Goal: Information Seeking & Learning: Learn about a topic

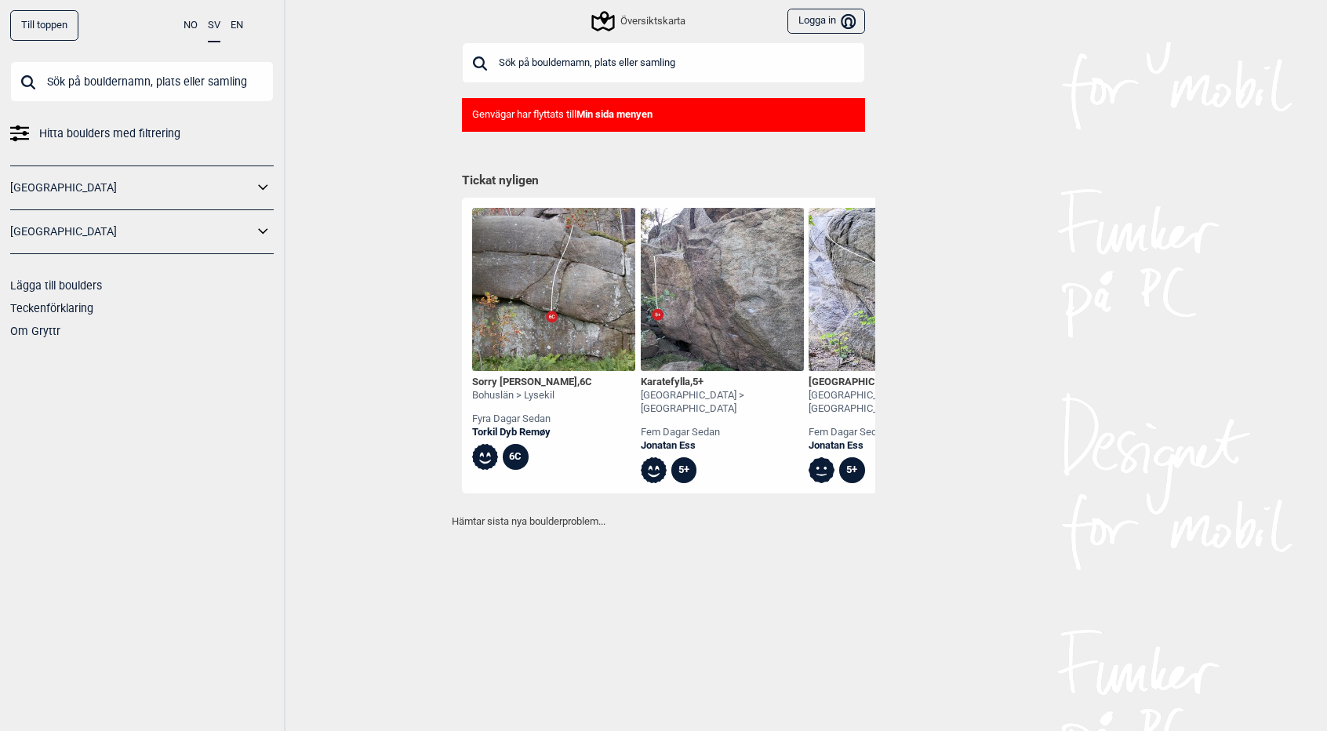
click at [756, 59] on input "text" at bounding box center [663, 62] width 403 height 41
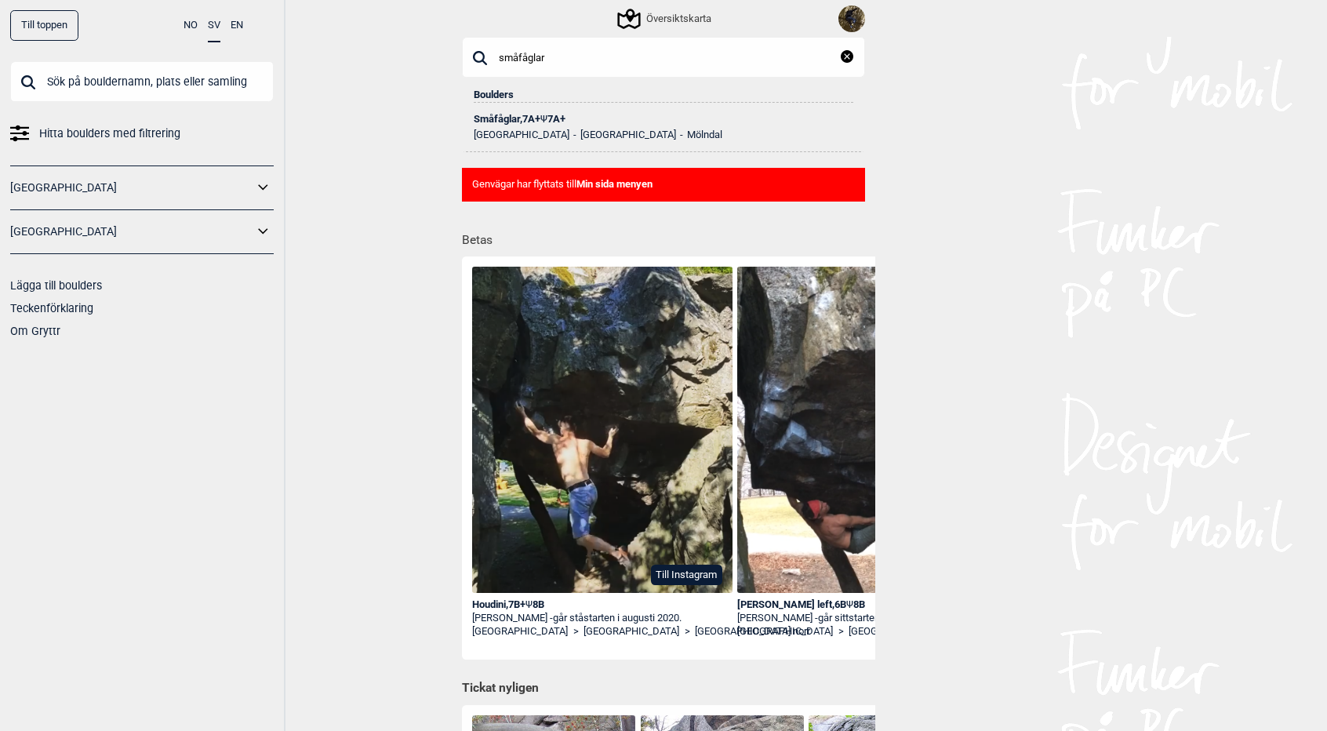
type input "småfåglar"
click at [500, 119] on div "Småfåglar , 7A+ Ψ 7A+" at bounding box center [664, 119] width 380 height 11
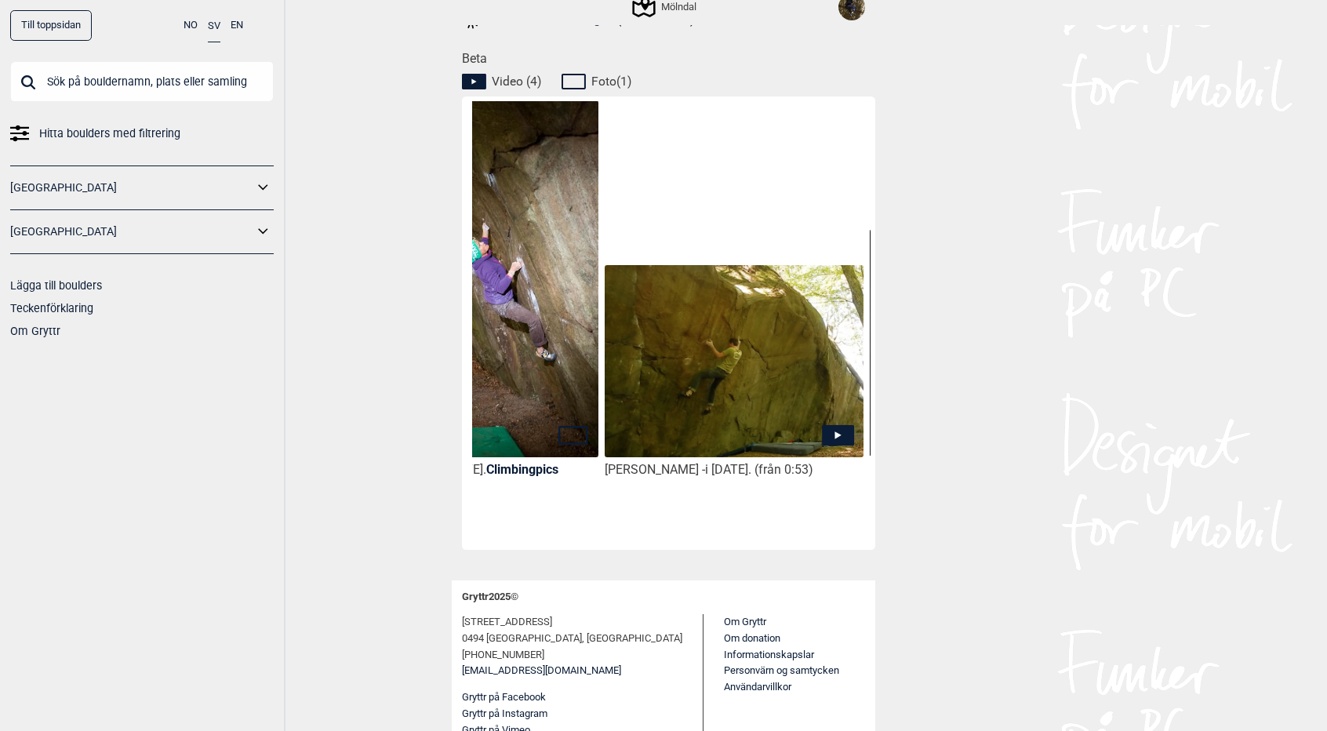
scroll to position [0, 406]
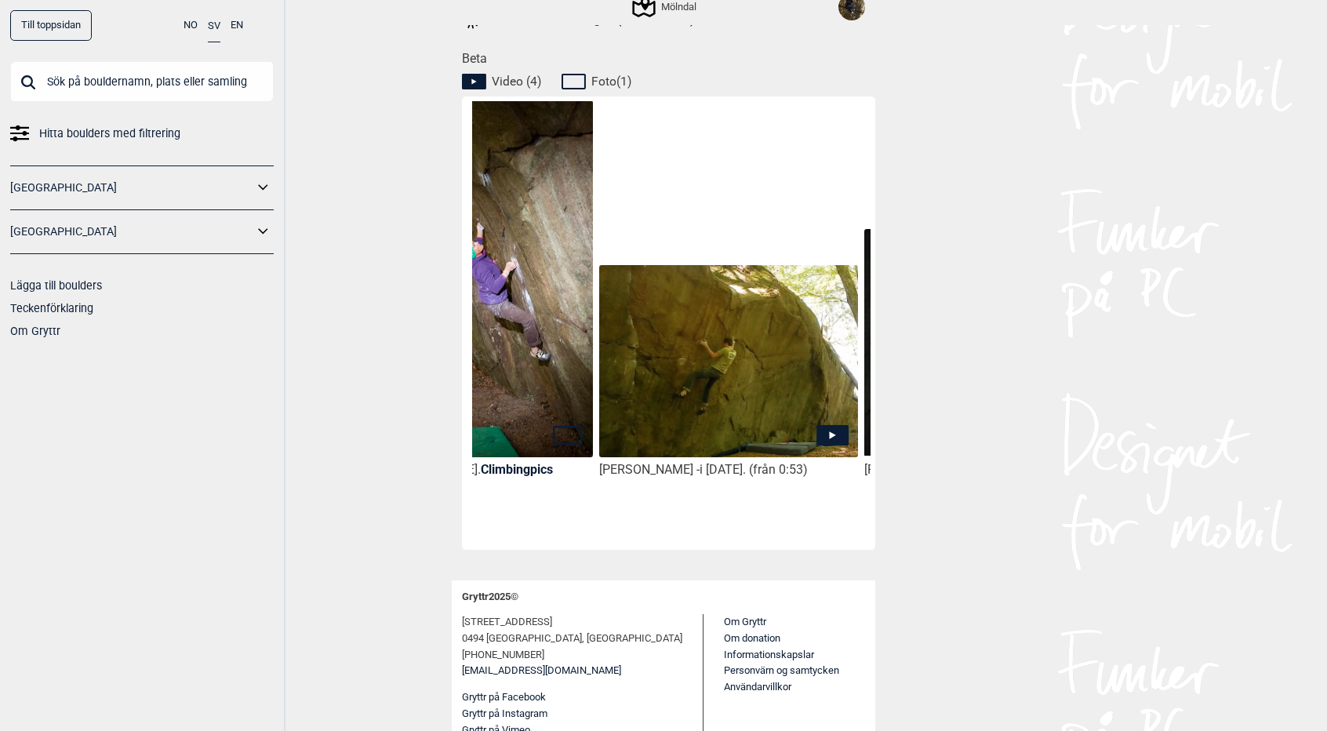
click at [825, 431] on icon at bounding box center [833, 434] width 32 height 20
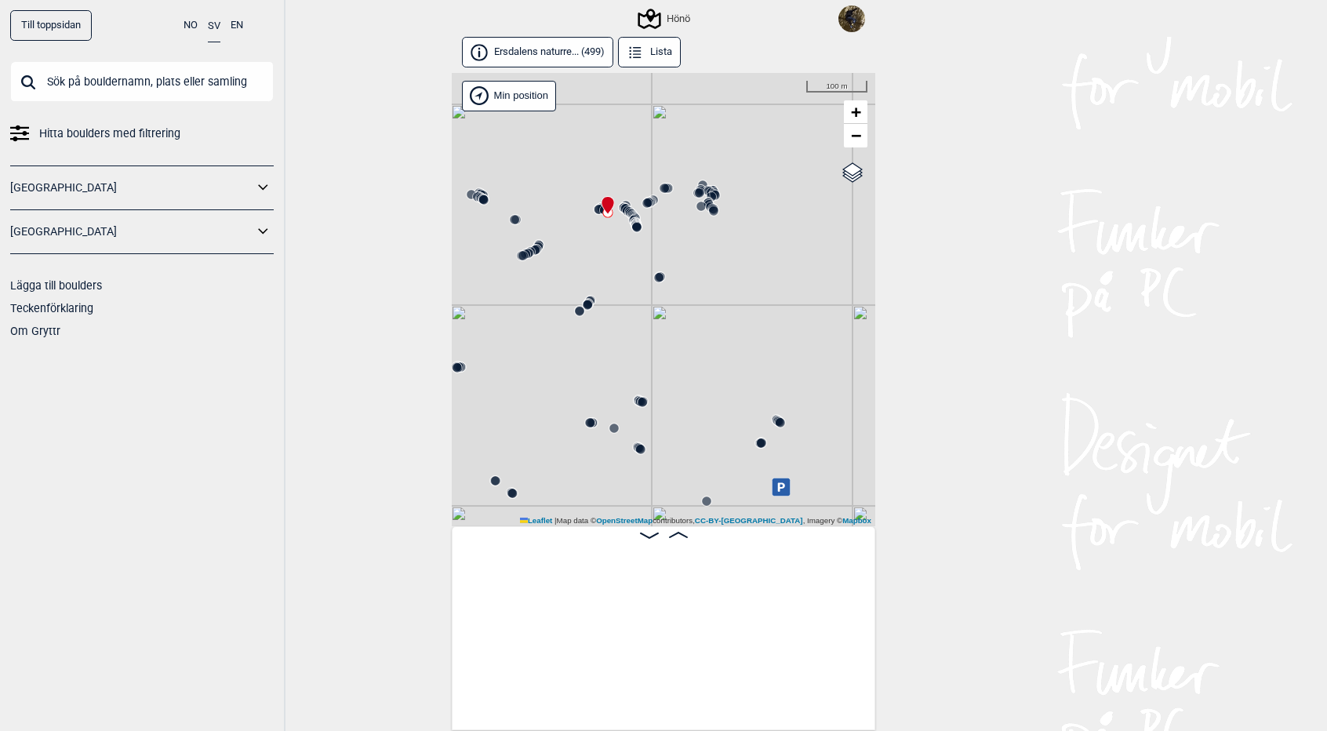
scroll to position [0, 47677]
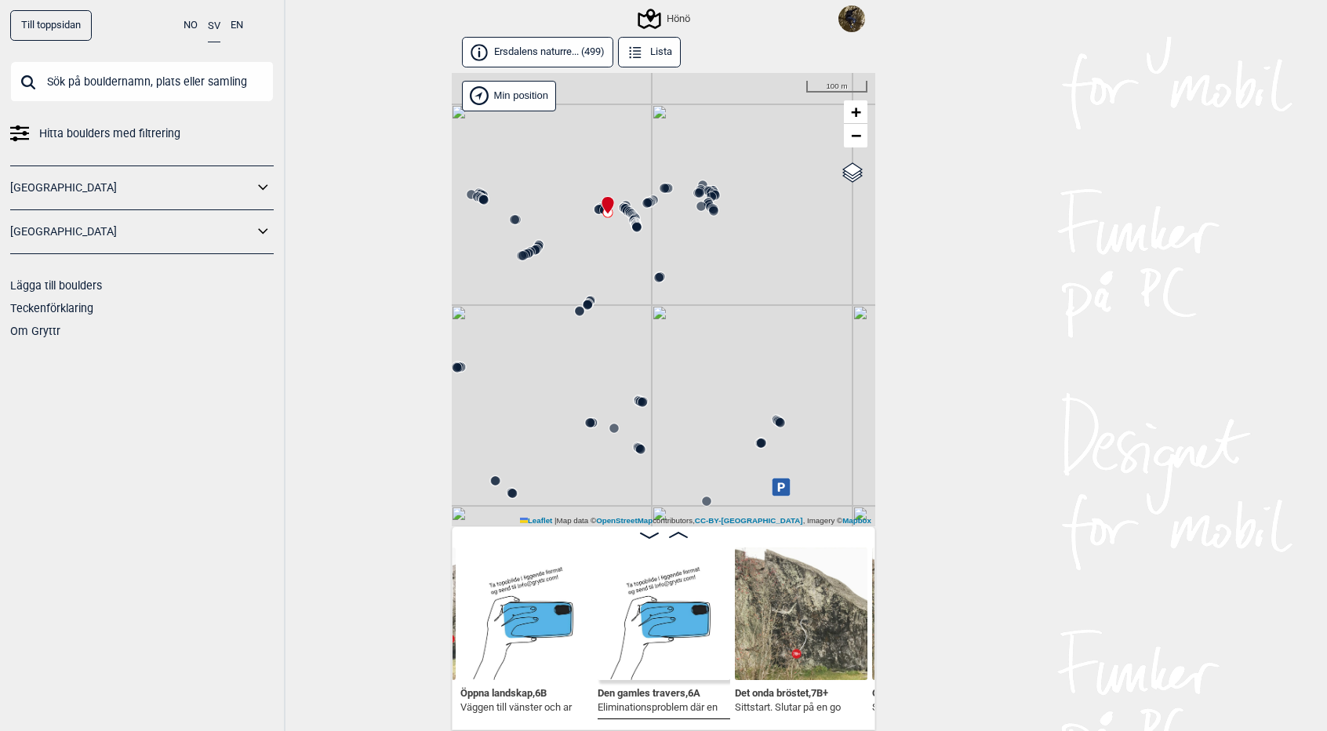
click at [147, 75] on input "text" at bounding box center [142, 81] width 264 height 41
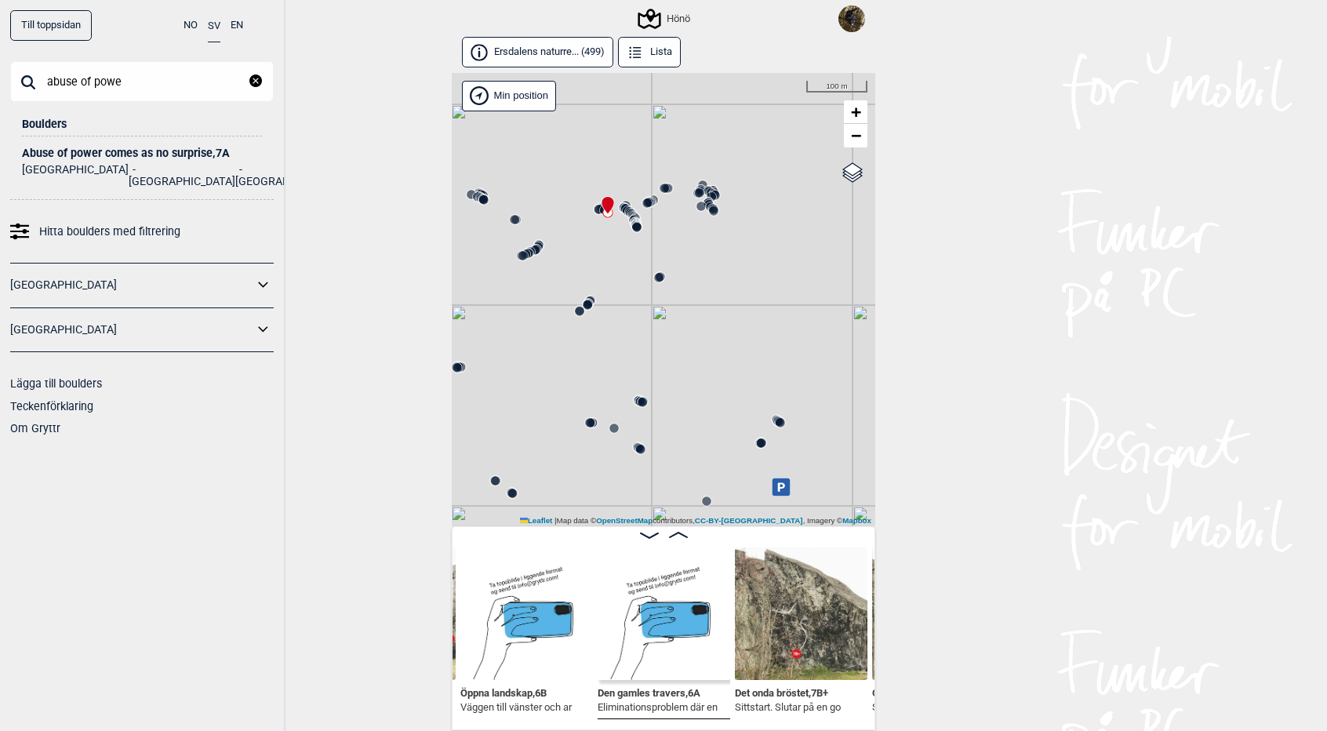
type input "abuse of powe"
click at [110, 155] on div "Abuse of power comes as no surprise , 7A" at bounding box center [142, 153] width 240 height 12
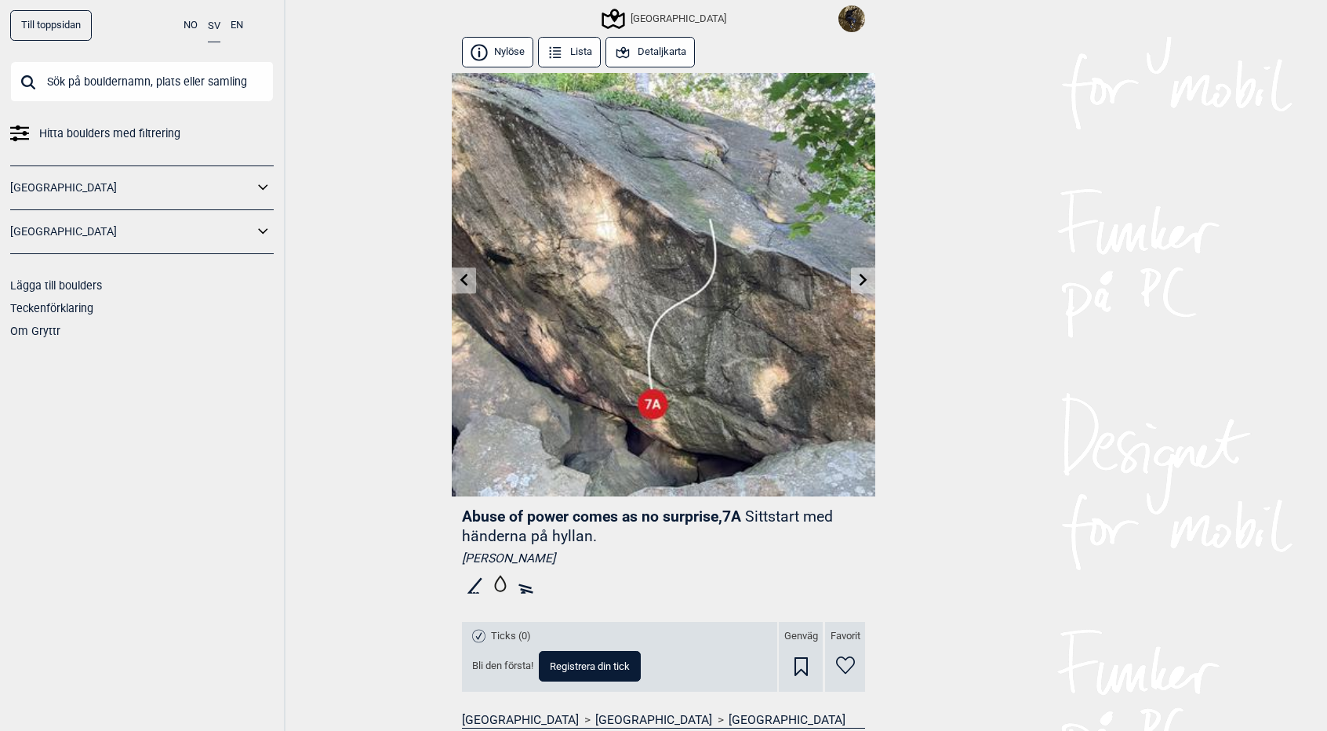
click at [656, 51] on button "Detaljkarta" at bounding box center [650, 52] width 89 height 31
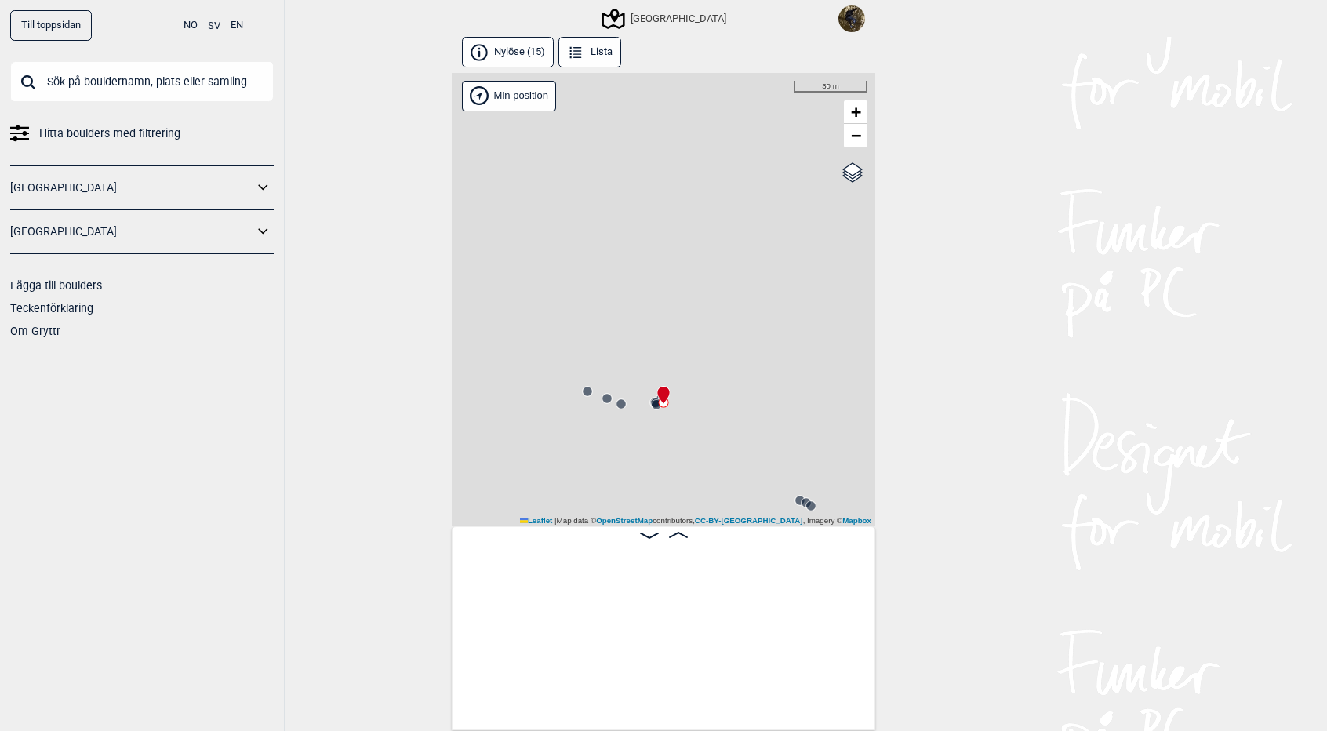
scroll to position [0, 1060]
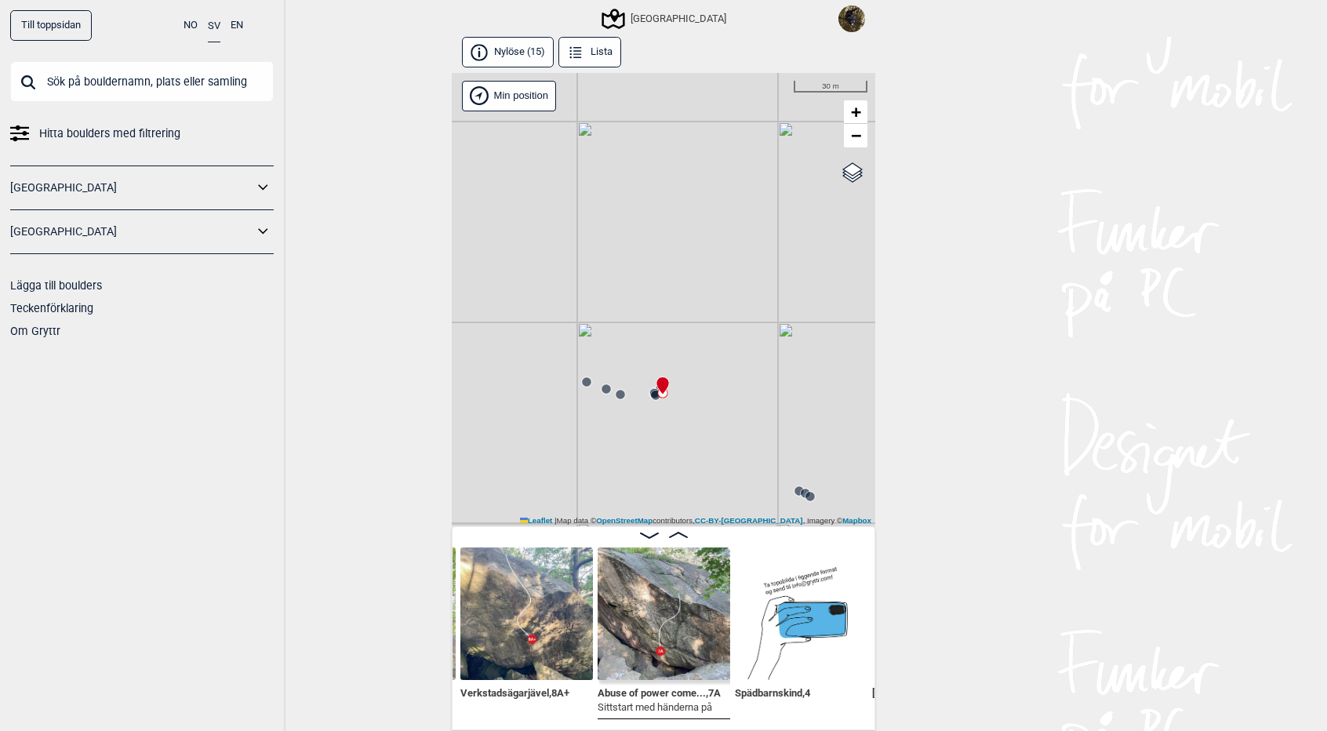
click at [586, 382] on circle at bounding box center [586, 381] width 9 height 9
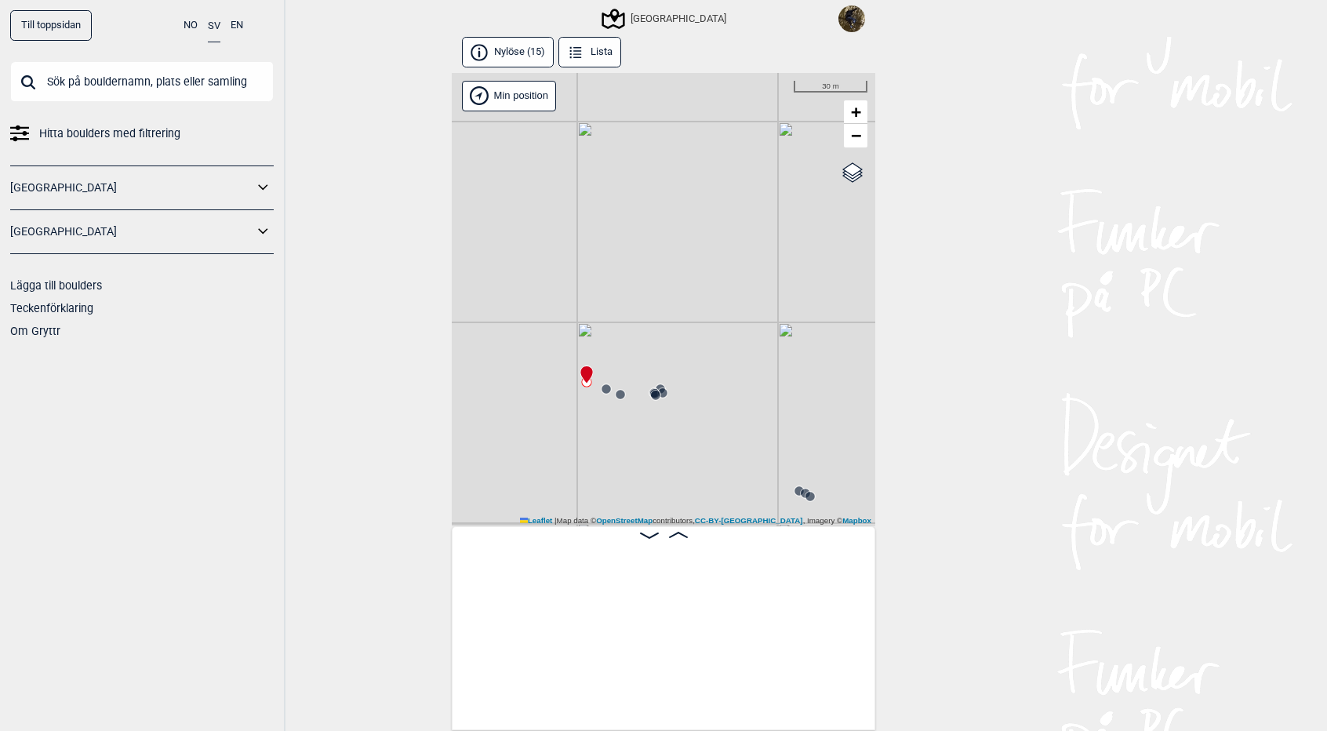
scroll to position [0, 122]
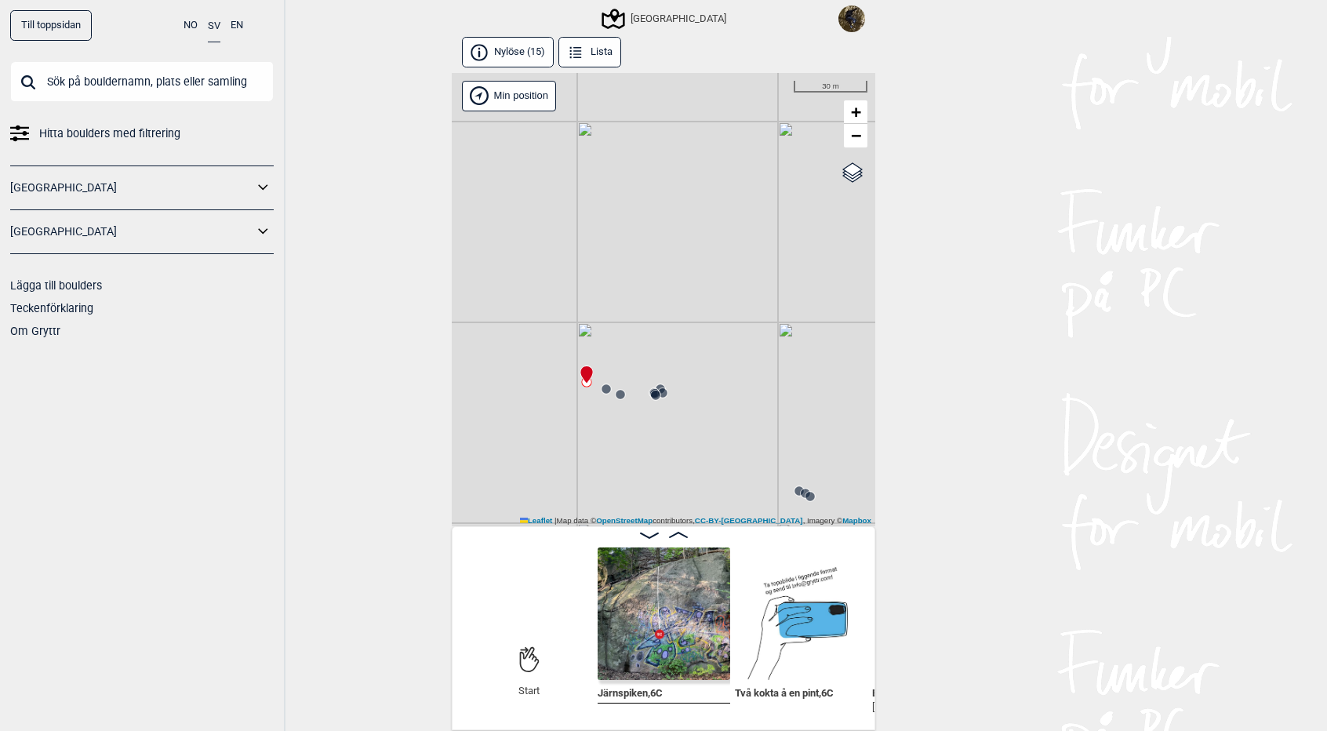
click at [611, 392] on icon at bounding box center [606, 389] width 13 height 13
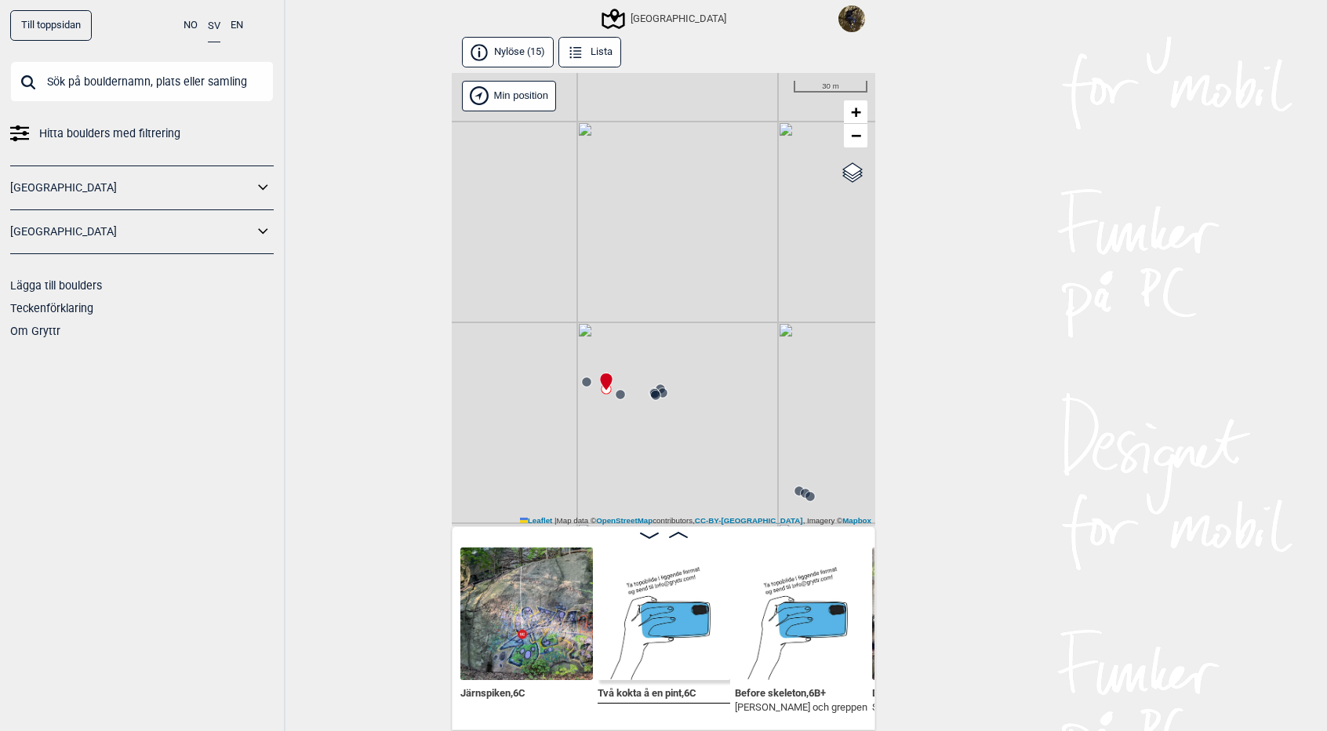
click at [624, 399] on icon at bounding box center [620, 394] width 13 height 13
